Goal: Find contact information: Find contact information

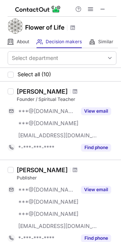
click at [98, 22] on div "Flower of Life" at bounding box center [60, 26] width 121 height 19
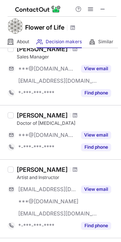
scroll to position [417, 0]
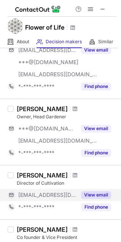
click at [95, 197] on button "View email" at bounding box center [96, 195] width 30 height 8
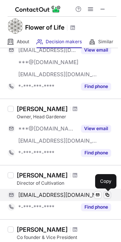
click at [107, 195] on span at bounding box center [107, 195] width 6 height 6
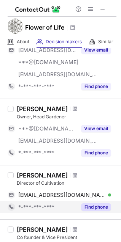
click at [100, 206] on button "Find phone" at bounding box center [96, 207] width 30 height 8
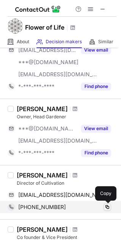
click at [105, 208] on span at bounding box center [107, 207] width 6 height 6
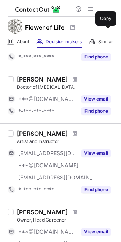
scroll to position [0, 0]
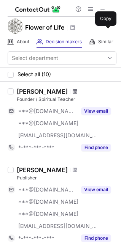
click at [72, 91] on span at bounding box center [74, 91] width 5 height 6
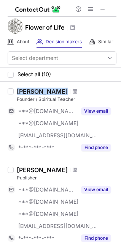
drag, startPoint x: 16, startPoint y: 93, endPoint x: 50, endPoint y: 91, distance: 34.2
click at [50, 91] on div "Ethann Fox Founder / Spiritual Teacher ***@yahoo.com ***@yahoo.com ***@awakeand…" at bounding box center [65, 121] width 102 height 66
copy div "Ethann Fox"
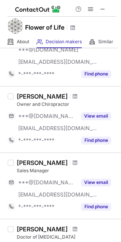
scroll to position [166, 0]
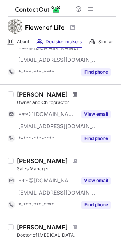
click at [72, 95] on span at bounding box center [74, 94] width 5 height 6
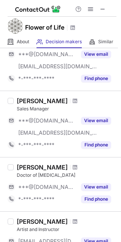
scroll to position [234, 0]
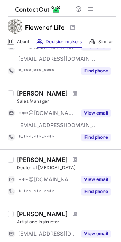
click at [72, 95] on span at bounding box center [74, 93] width 5 height 6
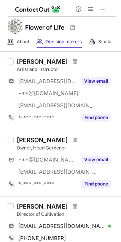
scroll to position [391, 0]
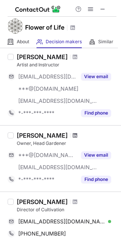
click at [72, 135] on span at bounding box center [74, 135] width 5 height 6
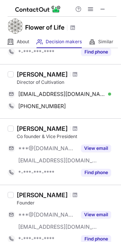
scroll to position [520, 0]
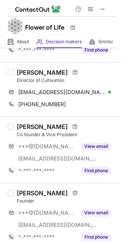
click at [72, 126] on span at bounding box center [74, 127] width 5 height 6
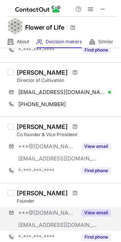
scroll to position [548, 0]
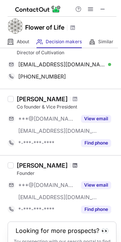
click at [72, 166] on span at bounding box center [74, 165] width 5 height 6
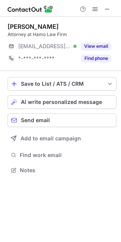
scroll to position [165, 121]
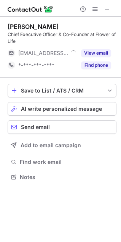
scroll to position [172, 121]
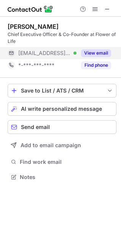
click at [94, 50] on button "View email" at bounding box center [96, 53] width 30 height 8
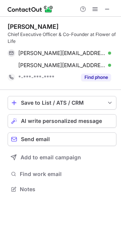
scroll to position [184, 121]
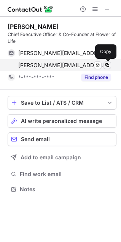
click at [106, 66] on span at bounding box center [107, 65] width 6 height 6
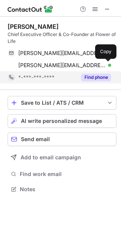
click at [104, 77] on button "Find phone" at bounding box center [96, 78] width 30 height 8
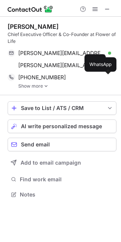
scroll to position [189, 121]
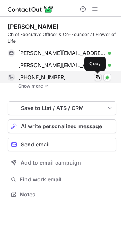
click at [99, 79] on span at bounding box center [97, 77] width 6 height 6
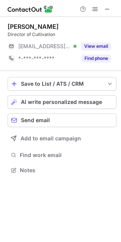
scroll to position [165, 121]
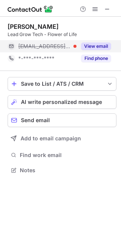
click at [92, 46] on button "View email" at bounding box center [96, 46] width 30 height 8
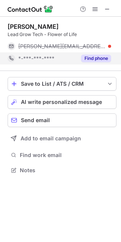
click at [98, 59] on button "Find phone" at bounding box center [96, 59] width 30 height 8
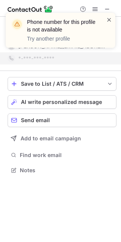
click at [109, 20] on span at bounding box center [109, 20] width 6 height 8
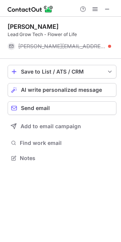
scroll to position [153, 121]
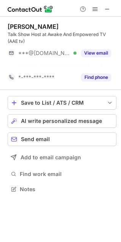
scroll to position [172, 121]
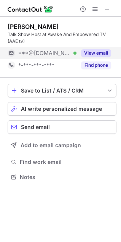
click at [96, 52] on button "View email" at bounding box center [96, 53] width 30 height 8
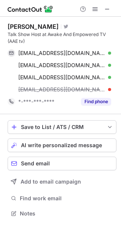
scroll to position [208, 121]
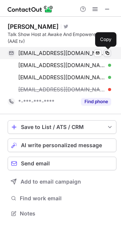
click at [104, 53] on span at bounding box center [107, 53] width 6 height 6
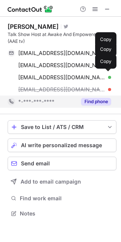
click at [104, 102] on button "Find phone" at bounding box center [96, 102] width 30 height 8
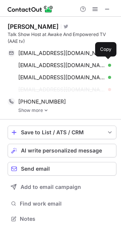
scroll to position [4, 4]
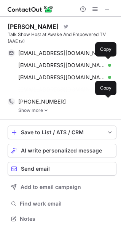
click at [109, 102] on div "Ethann Fox Visit Twitter profile Talk Show Host at Awake And Empowered TV (AAE …" at bounding box center [62, 68] width 109 height 103
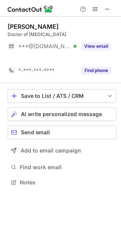
scroll to position [165, 121]
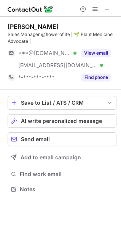
scroll to position [184, 121]
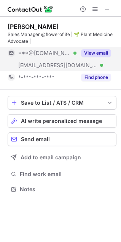
click at [97, 53] on button "View email" at bounding box center [96, 53] width 30 height 8
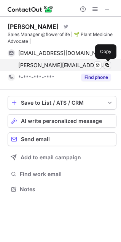
click at [106, 65] on span at bounding box center [107, 65] width 6 height 6
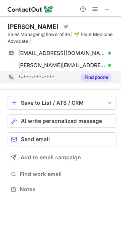
click at [95, 78] on button "Find phone" at bounding box center [96, 78] width 30 height 8
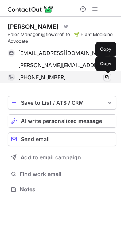
click at [108, 79] on span at bounding box center [107, 77] width 6 height 6
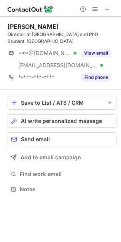
scroll to position [184, 121]
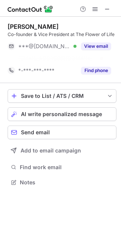
scroll to position [165, 121]
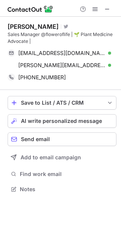
scroll to position [184, 121]
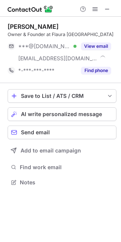
scroll to position [177, 121]
